Goal: Transaction & Acquisition: Book appointment/travel/reservation

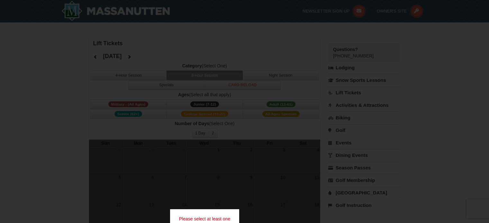
select select "10"
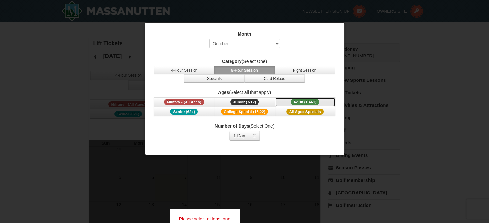
click at [319, 100] on button "Adult (13-61) (13 - 61)" at bounding box center [305, 102] width 60 height 10
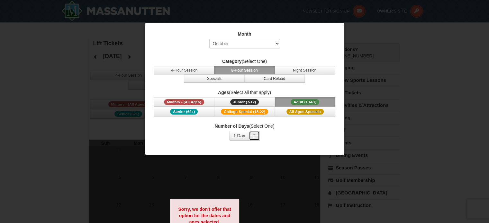
click at [253, 133] on button "2" at bounding box center [254, 136] width 11 height 10
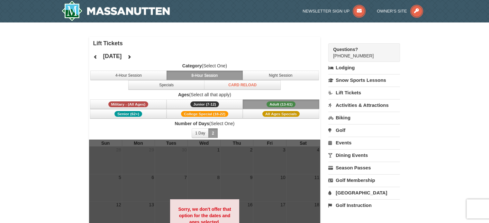
click at [360, 92] on link "Lift Tickets" at bounding box center [364, 93] width 72 height 12
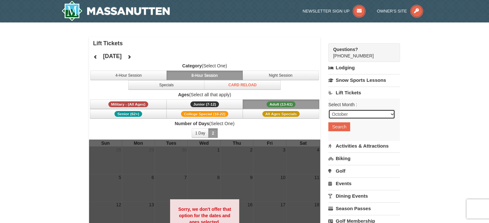
click at [369, 110] on select "October November December January February March April May June July August Sep…" at bounding box center [361, 115] width 67 height 10
select select "1"
click at [328, 110] on select "October November December January February March April May June July August Sep…" at bounding box center [361, 115] width 67 height 10
click at [343, 124] on button "Search" at bounding box center [339, 126] width 22 height 9
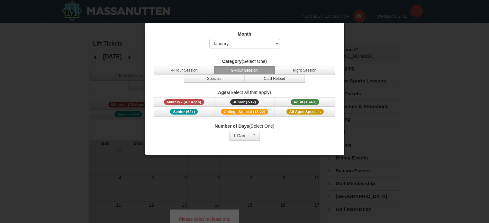
select select "1"
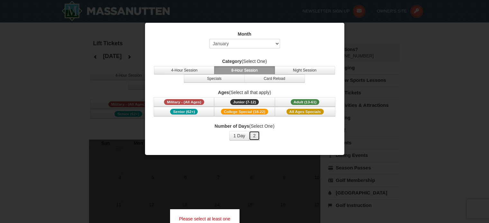
click at [256, 135] on button "2" at bounding box center [254, 136] width 11 height 10
click at [384, 79] on div at bounding box center [244, 111] width 489 height 223
click at [300, 100] on span "Adult (13-61)" at bounding box center [304, 102] width 29 height 6
